Goal: Information Seeking & Learning: Learn about a topic

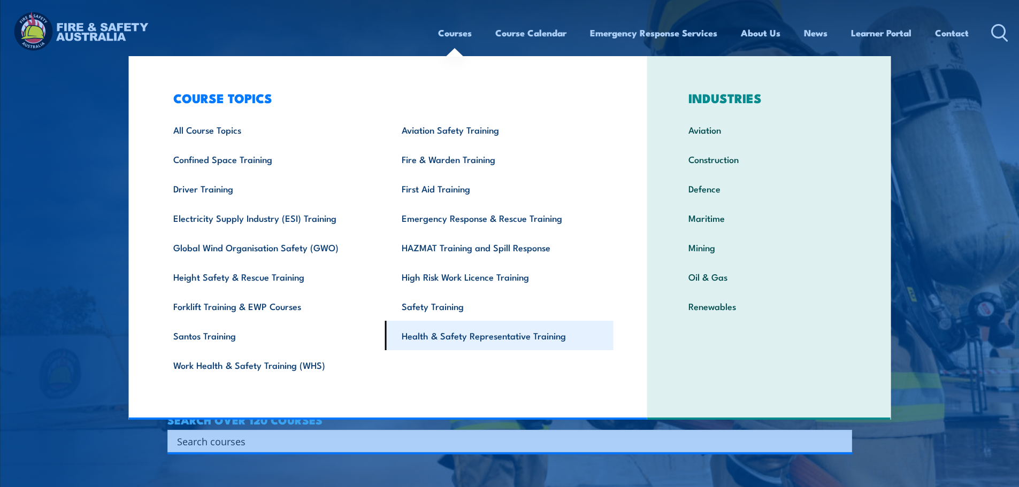
click at [415, 336] on link "Health & Safety Representative Training" at bounding box center [499, 335] width 228 height 29
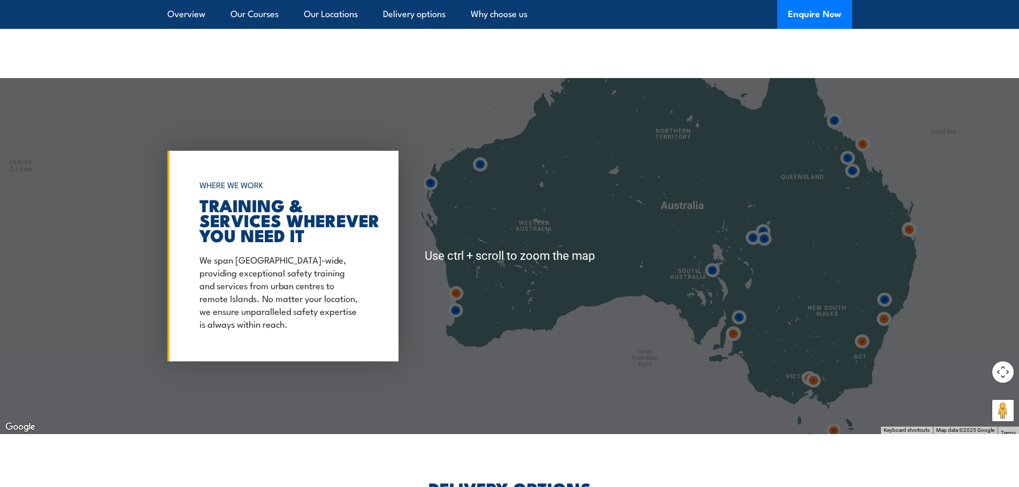
scroll to position [1926, 0]
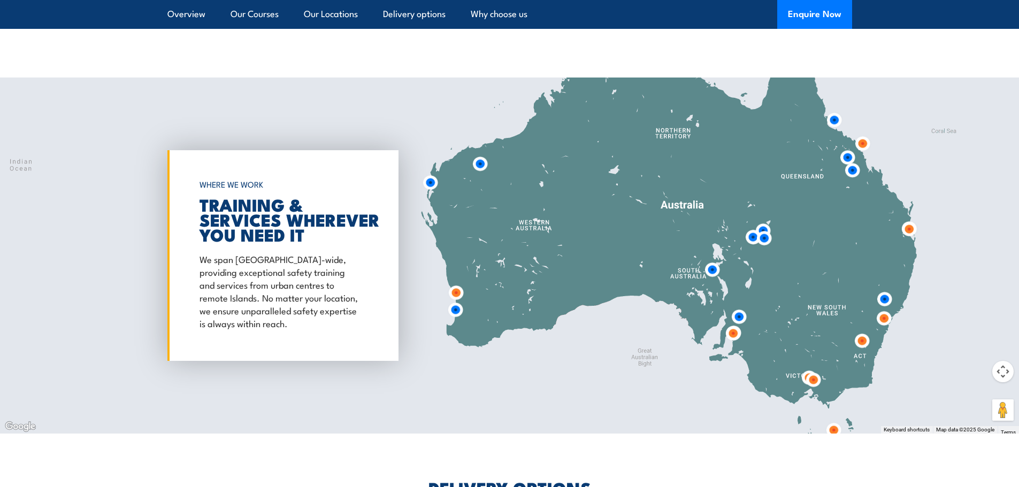
click at [453, 311] on img at bounding box center [455, 310] width 28 height 28
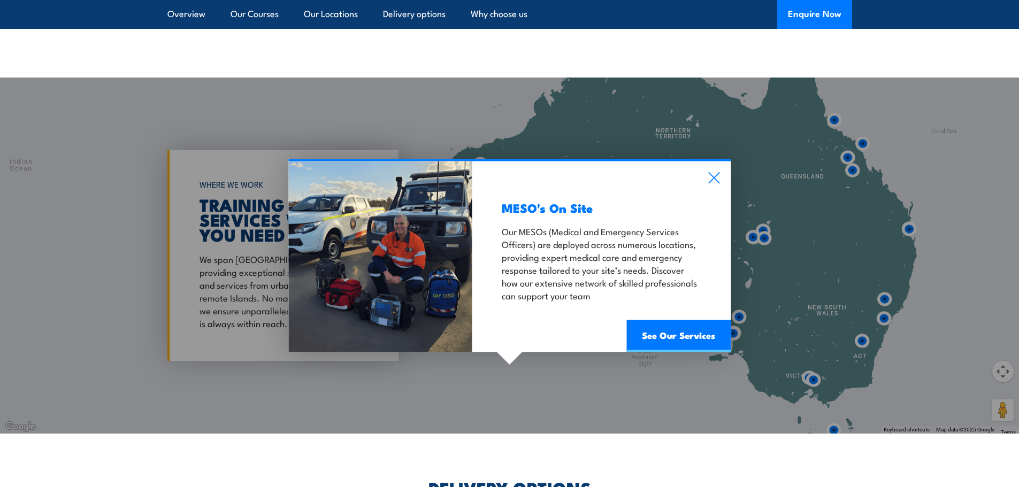
click at [564, 124] on div "MESO's On Site Our MESOs (Medical and Emergency Services Officers) are deployed…" at bounding box center [509, 256] width 1019 height 356
click at [351, 112] on div "MESO's On Site Our MESOs (Medical and Emergency Services Officers) are deployed…" at bounding box center [509, 256] width 1019 height 356
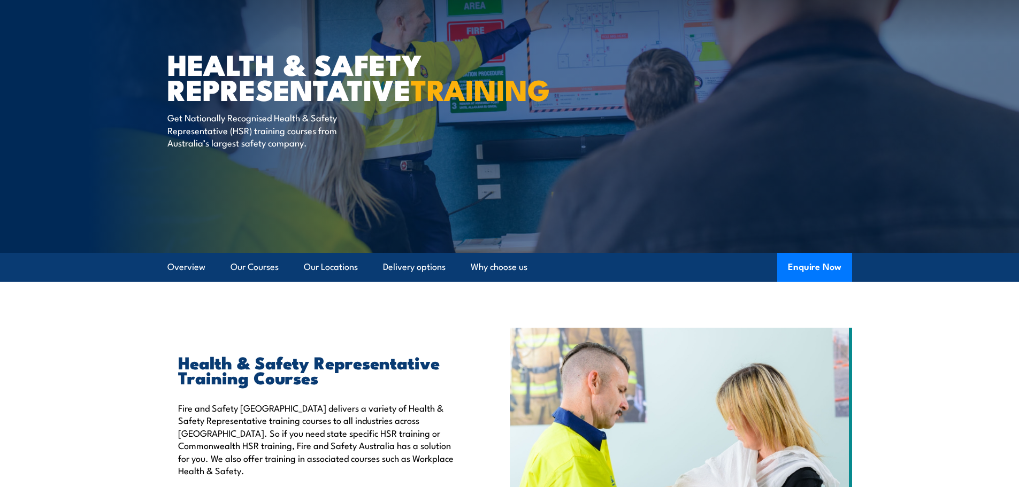
scroll to position [0, 0]
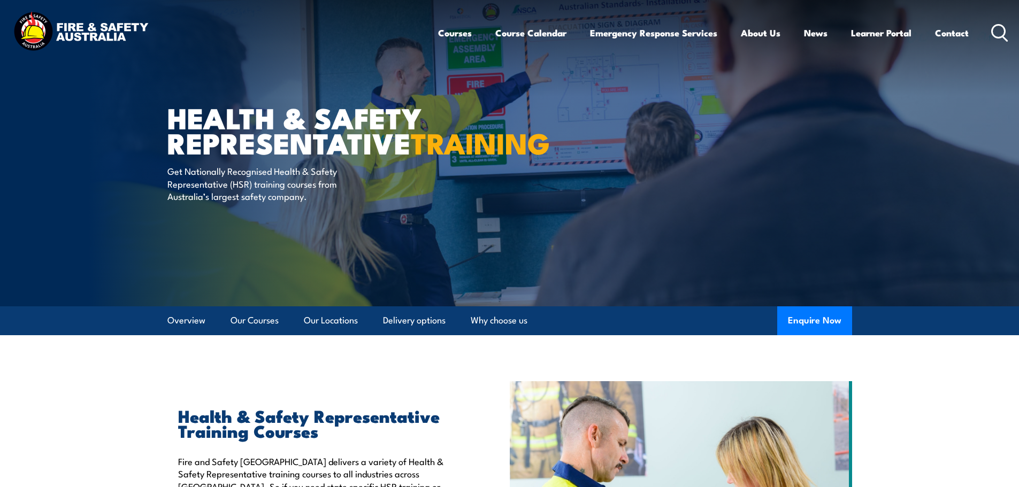
click at [87, 26] on img at bounding box center [81, 33] width 140 height 46
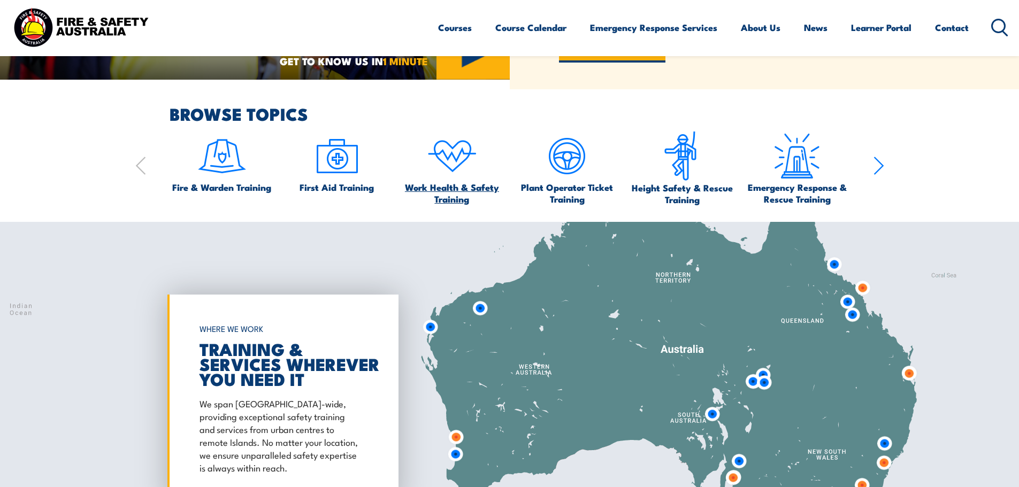
scroll to position [695, 0]
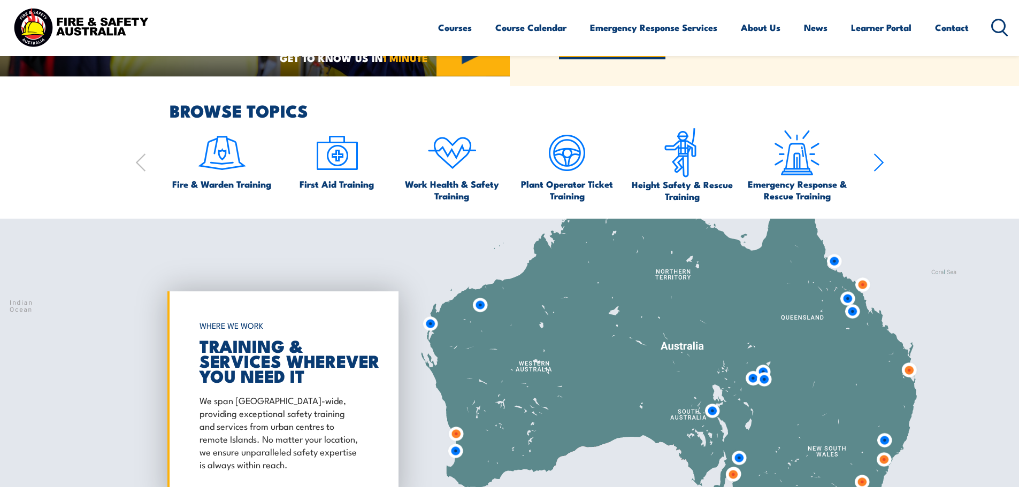
click at [517, 383] on div at bounding box center [509, 397] width 1019 height 356
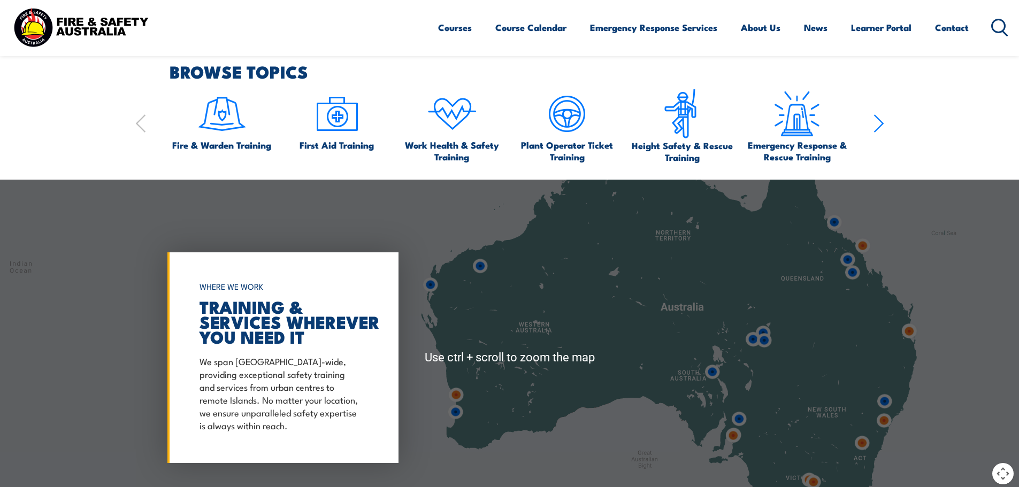
scroll to position [588, 0]
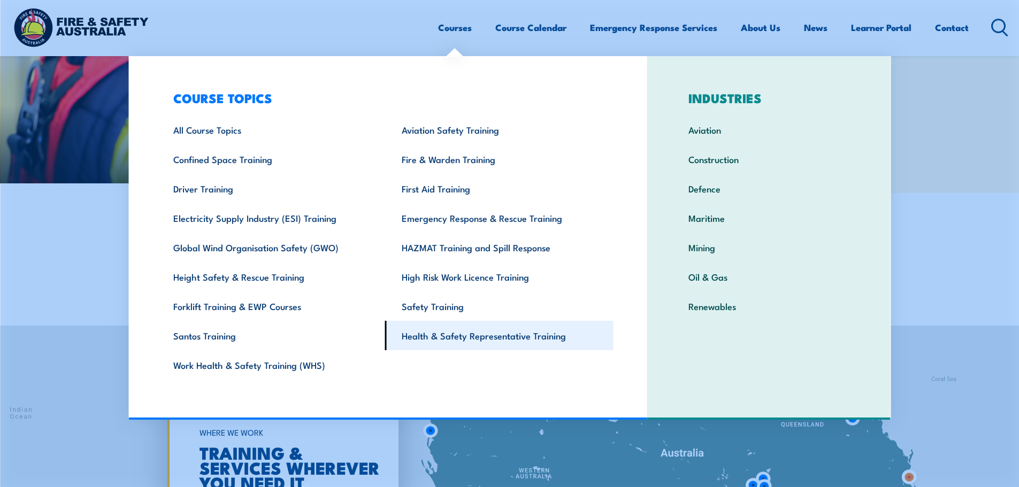
click at [440, 335] on link "Health & Safety Representative Training" at bounding box center [499, 335] width 228 height 29
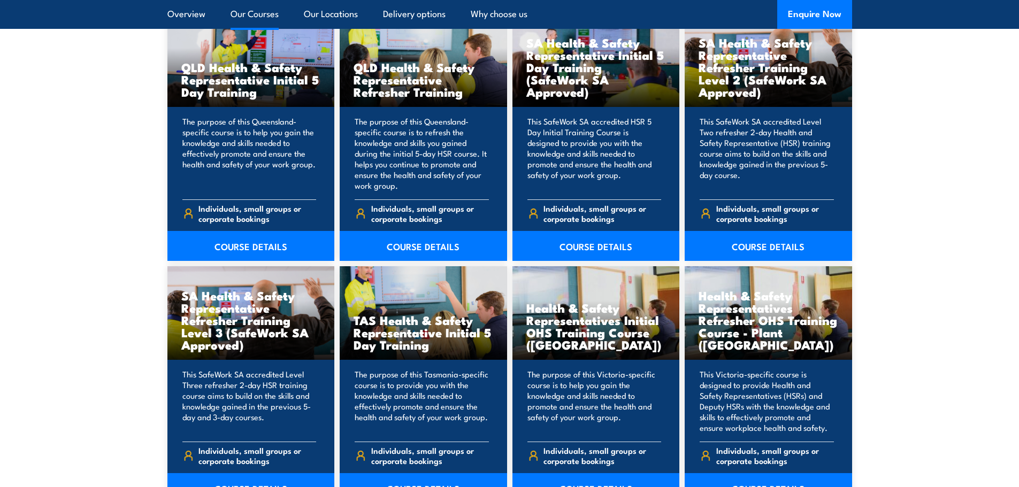
scroll to position [1444, 0]
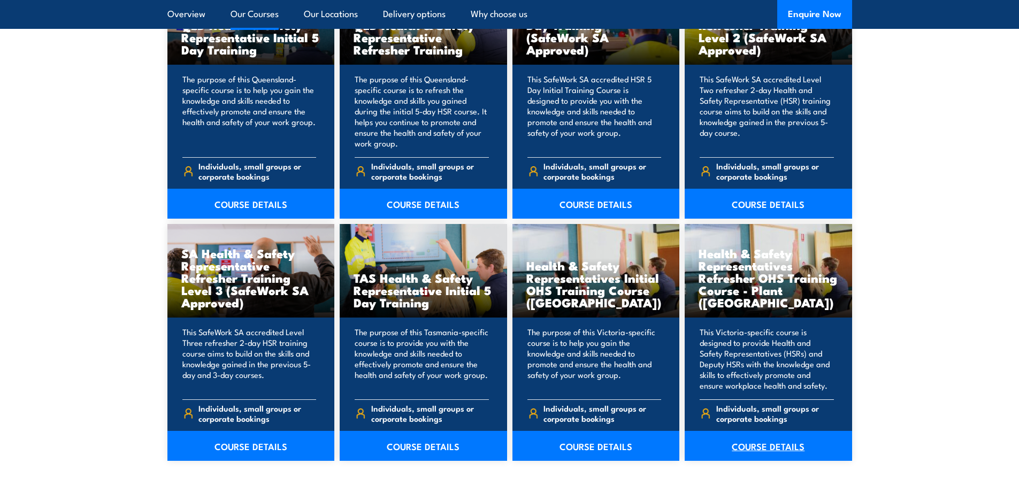
click at [797, 447] on link "COURSE DETAILS" at bounding box center [768, 446] width 167 height 30
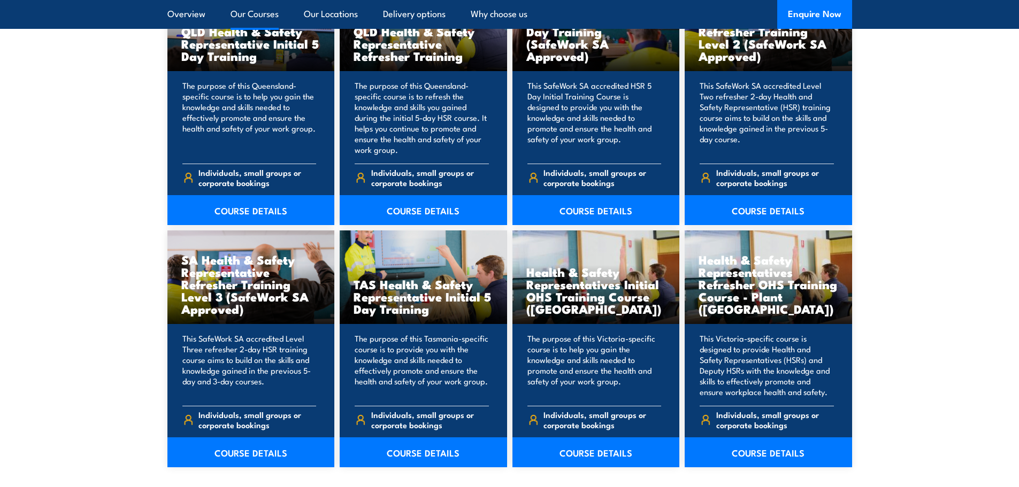
scroll to position [1444, 0]
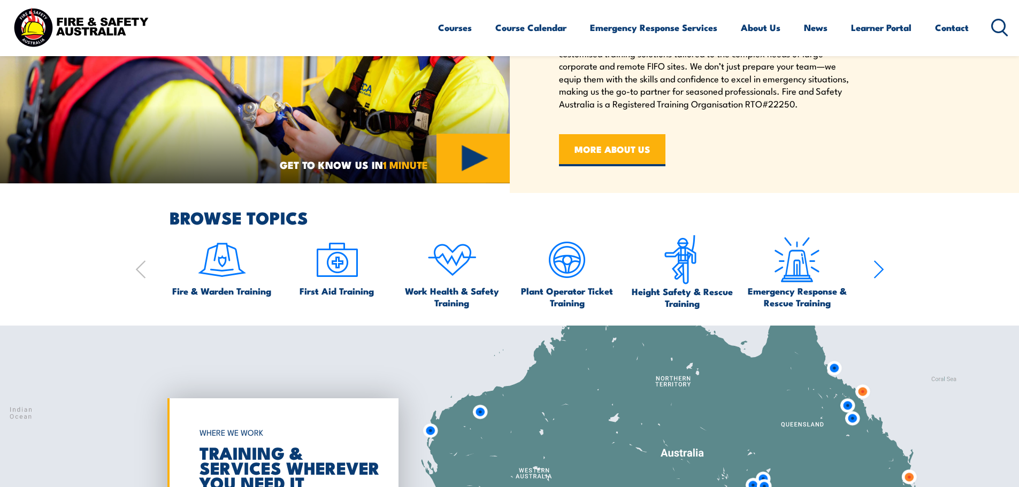
scroll to position [588, 0]
